Goal: Use online tool/utility: Utilize a website feature to perform a specific function

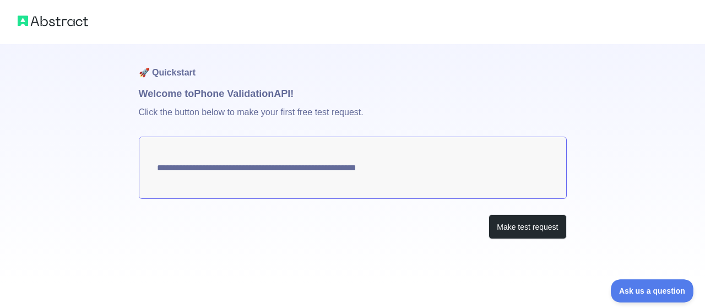
drag, startPoint x: 432, startPoint y: 42, endPoint x: 402, endPoint y: 17, distance: 39.1
click at [402, 17] on div at bounding box center [352, 22] width 705 height 44
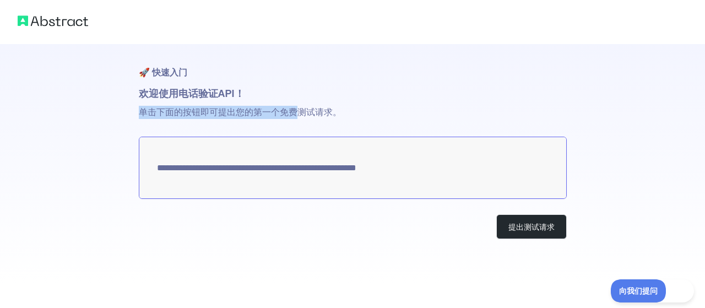
drag, startPoint x: 142, startPoint y: 112, endPoint x: 296, endPoint y: 112, distance: 154.2
click at [296, 112] on font "单击下面的按钮即可提出您的第一个免费测试请求。" at bounding box center [240, 111] width 203 height 9
click at [429, 177] on textarea "**********" at bounding box center [353, 168] width 428 height 62
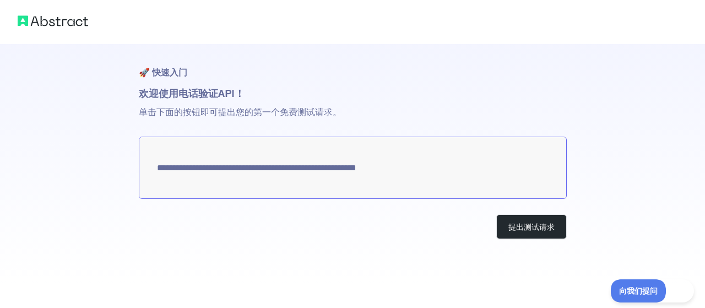
click at [362, 119] on p "单击下面的按钮即可提出您的第一个免费测试请求。" at bounding box center [353, 118] width 428 height 35
click at [432, 190] on textarea "**********" at bounding box center [353, 168] width 428 height 62
click at [526, 226] on font "提出测试请求" at bounding box center [531, 226] width 46 height 9
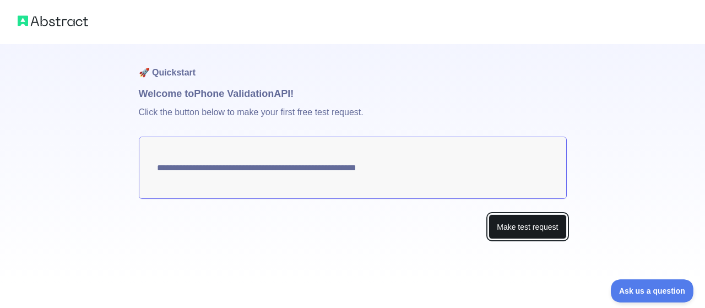
click at [527, 226] on button "Make test request" at bounding box center [527, 226] width 78 height 25
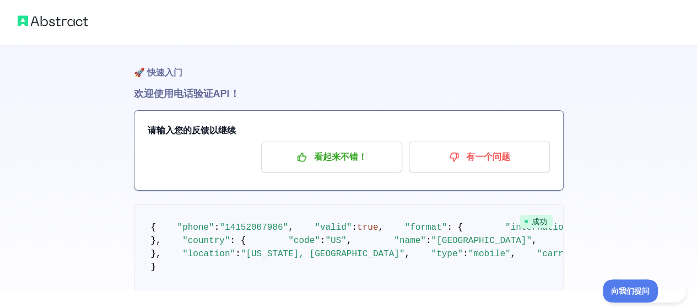
click at [438, 228] on pre "{ "phone" : "[PHONE_NUMBER]" , "valid" : true , "format" : { "international" : …" at bounding box center [348, 247] width 429 height 87
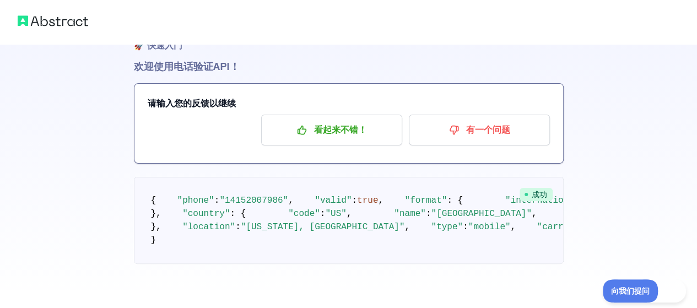
scroll to position [110, 0]
drag, startPoint x: 151, startPoint y: 115, endPoint x: 294, endPoint y: 193, distance: 162.9
click at [291, 193] on pre "{ "phone" : "[PHONE_NUMBER]" , "valid" : true , "format" : { "international" : …" at bounding box center [348, 220] width 429 height 87
click at [298, 186] on pre "{ "phone" : "[PHONE_NUMBER]" , "valid" : true , "format" : { "international" : …" at bounding box center [348, 220] width 429 height 87
